Goal: Go to known website: Access a specific website the user already knows

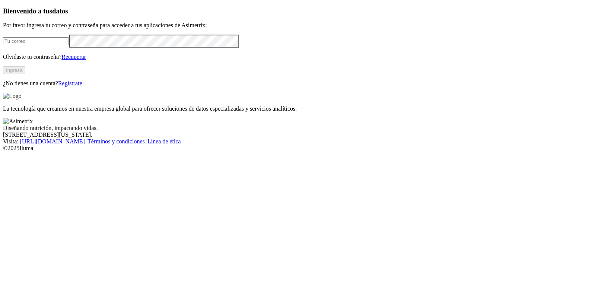
type input "[PERSON_NAME][EMAIL_ADDRESS][DOMAIN_NAME]"
click at [25, 74] on button "Ingresa" at bounding box center [14, 70] width 22 height 8
